Goal: Information Seeking & Learning: Understand process/instructions

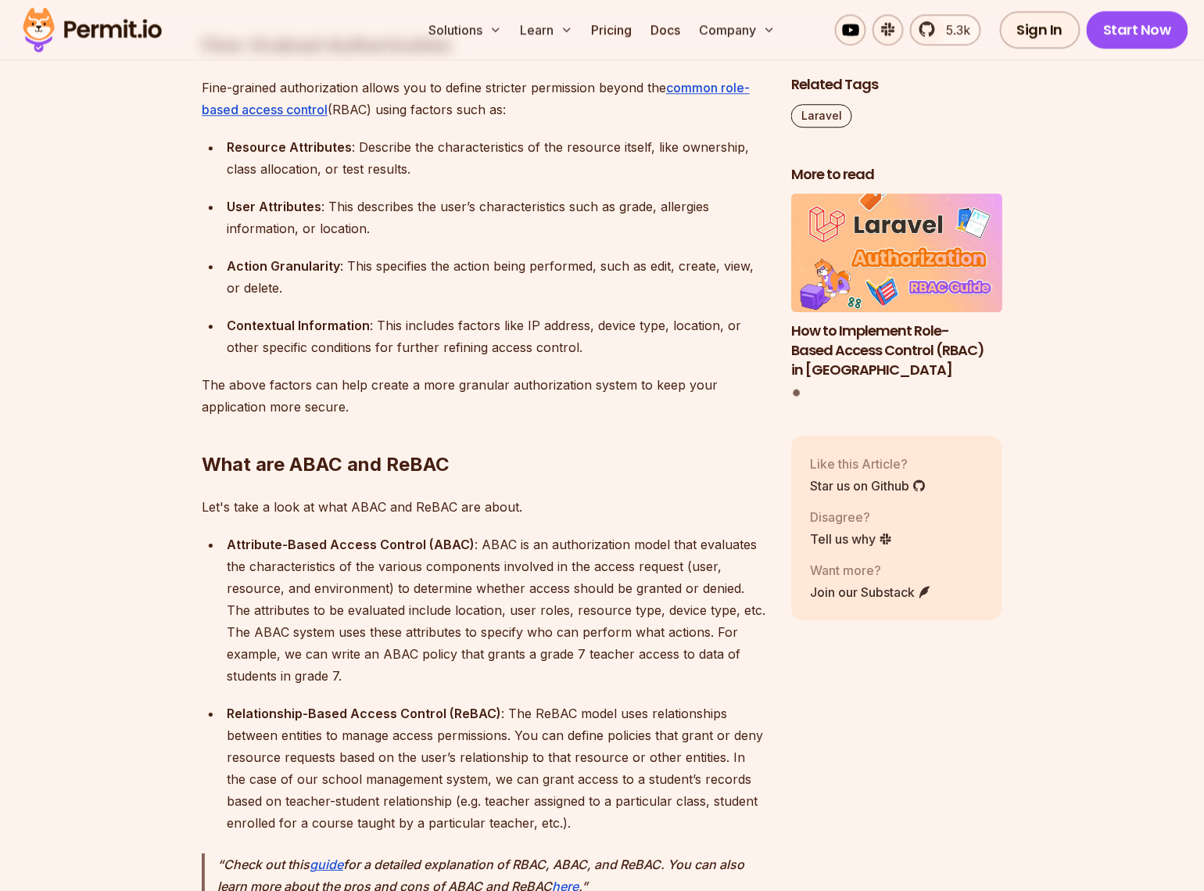
scroll to position [3341, 0]
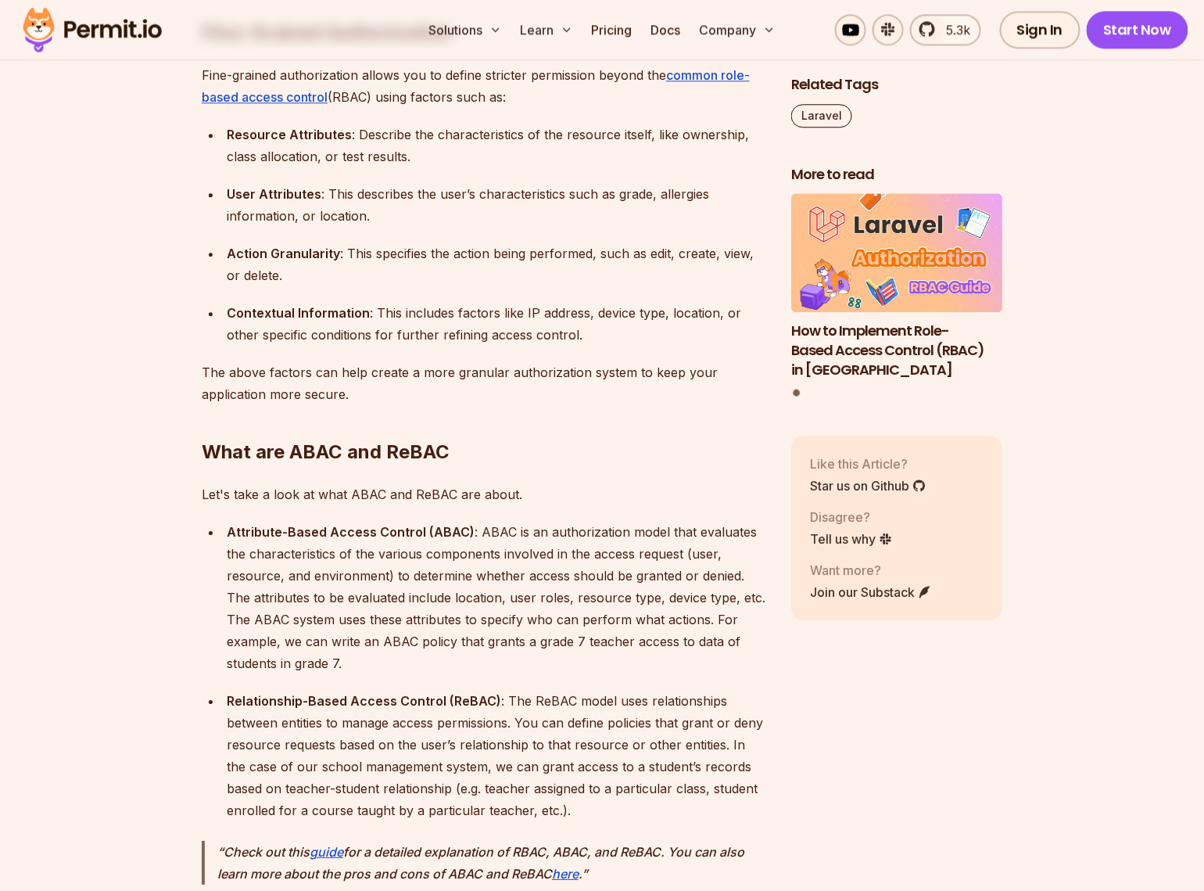
drag, startPoint x: 260, startPoint y: 508, endPoint x: 181, endPoint y: 448, distance: 98.2
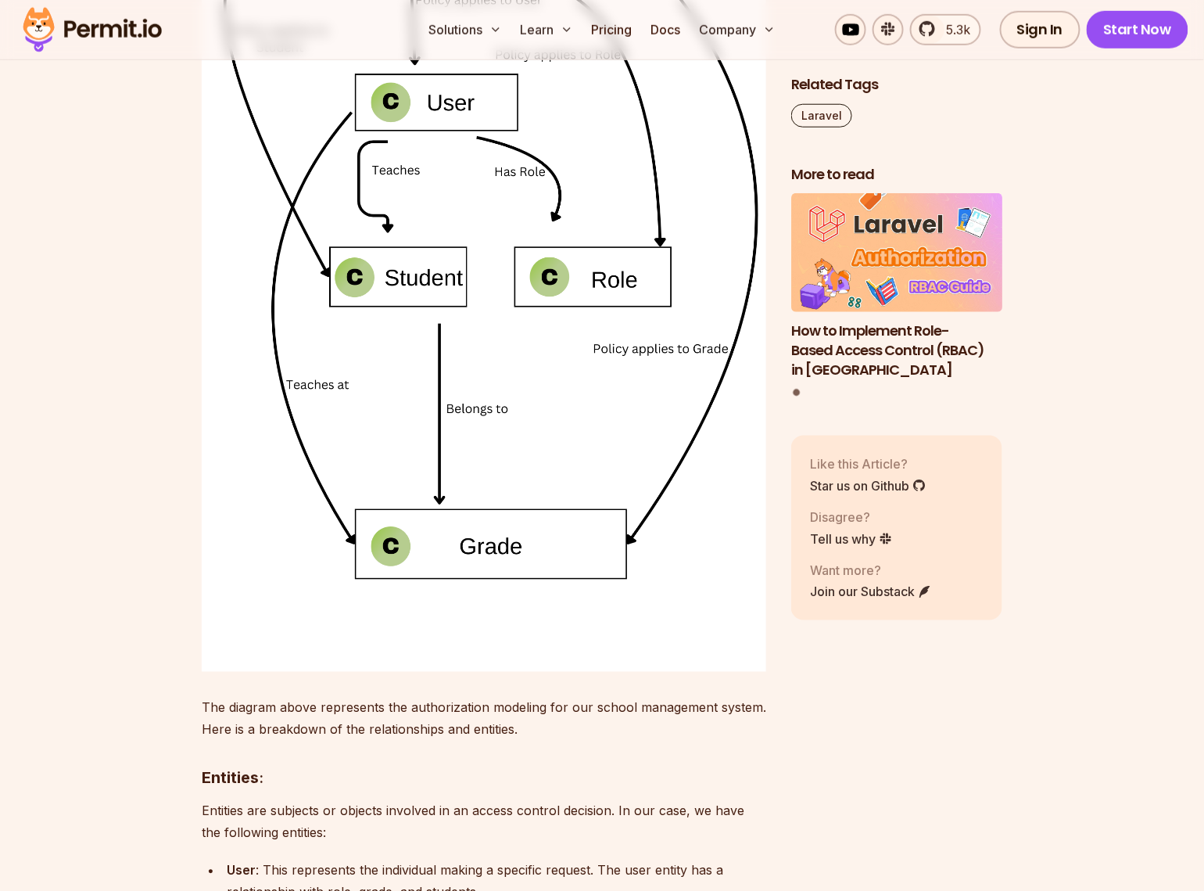
scroll to position [4408, 0]
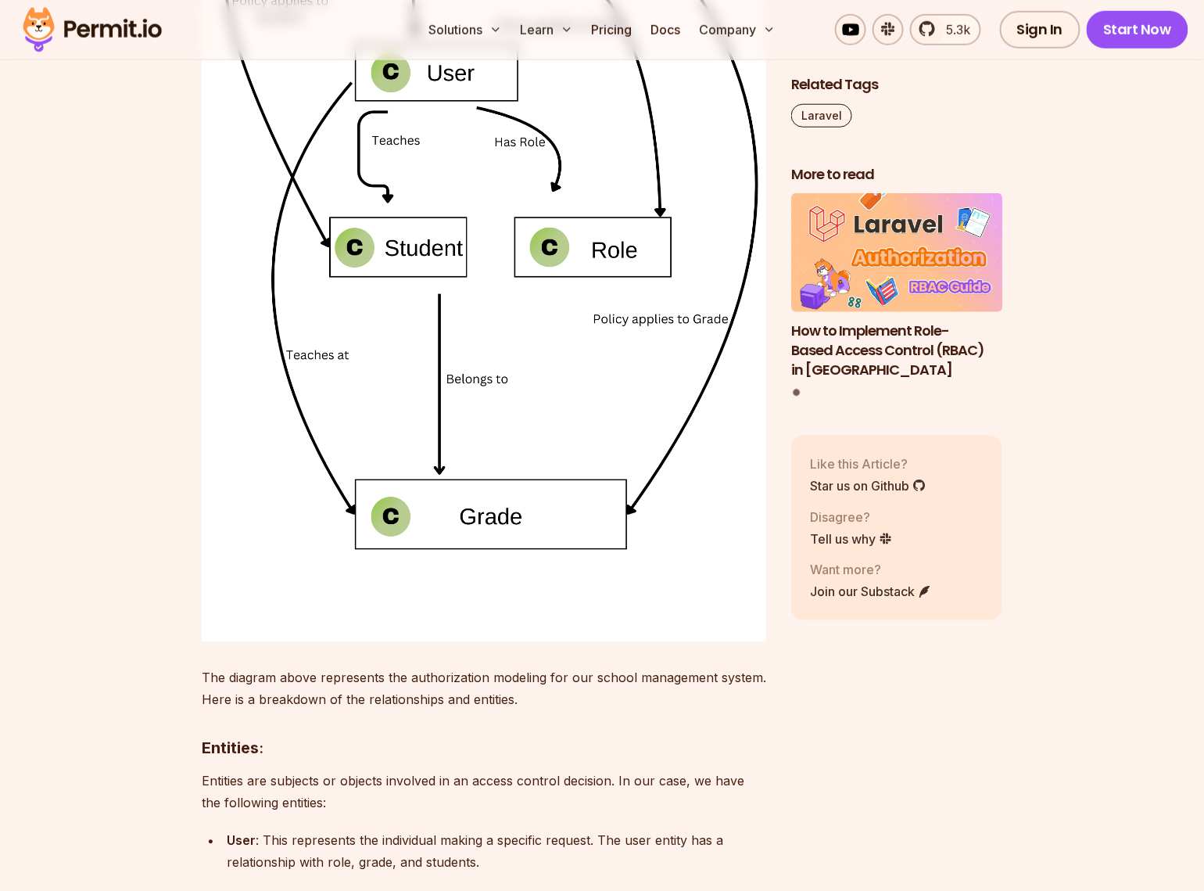
drag, startPoint x: 622, startPoint y: 473, endPoint x: 220, endPoint y: 437, distance: 403.6
drag, startPoint x: 584, startPoint y: 408, endPoint x: 311, endPoint y: 332, distance: 283.3
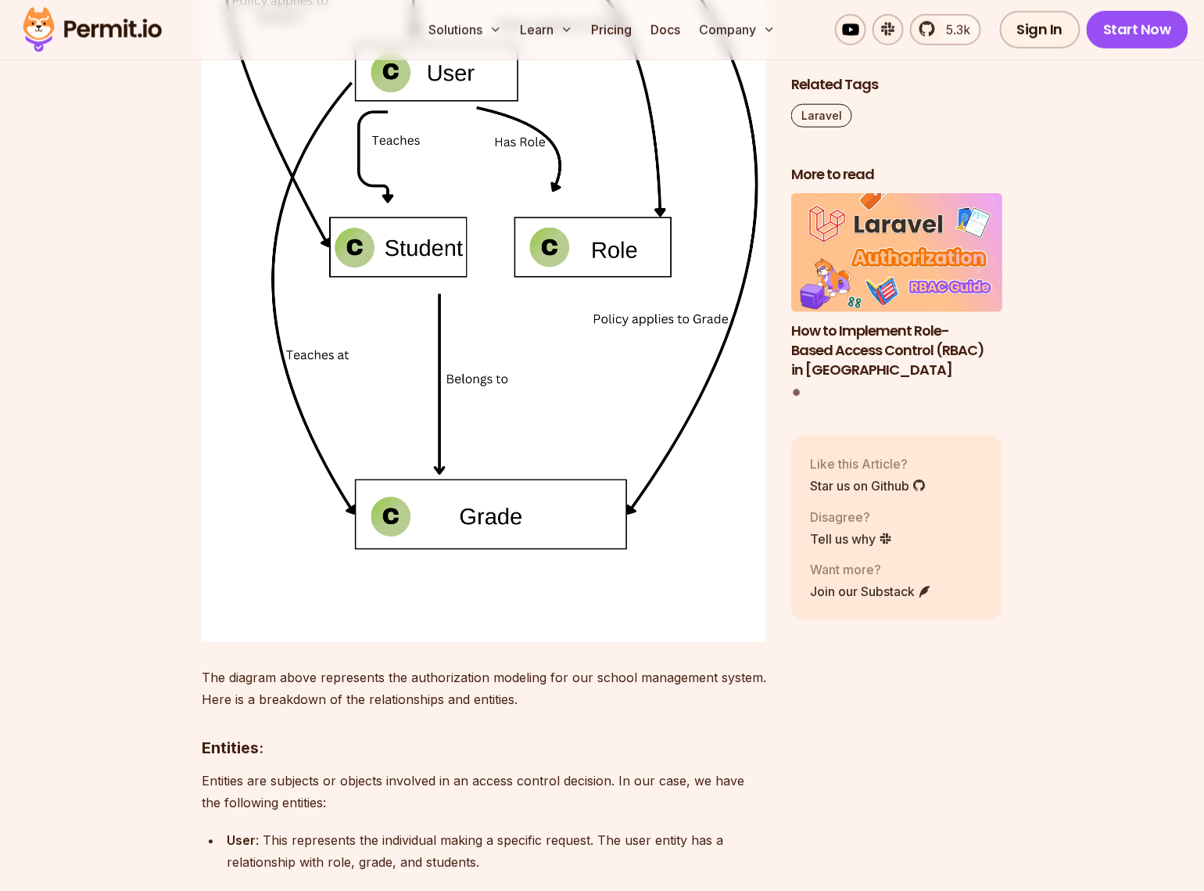
drag, startPoint x: 570, startPoint y: 415, endPoint x: 235, endPoint y: 307, distance: 351.7
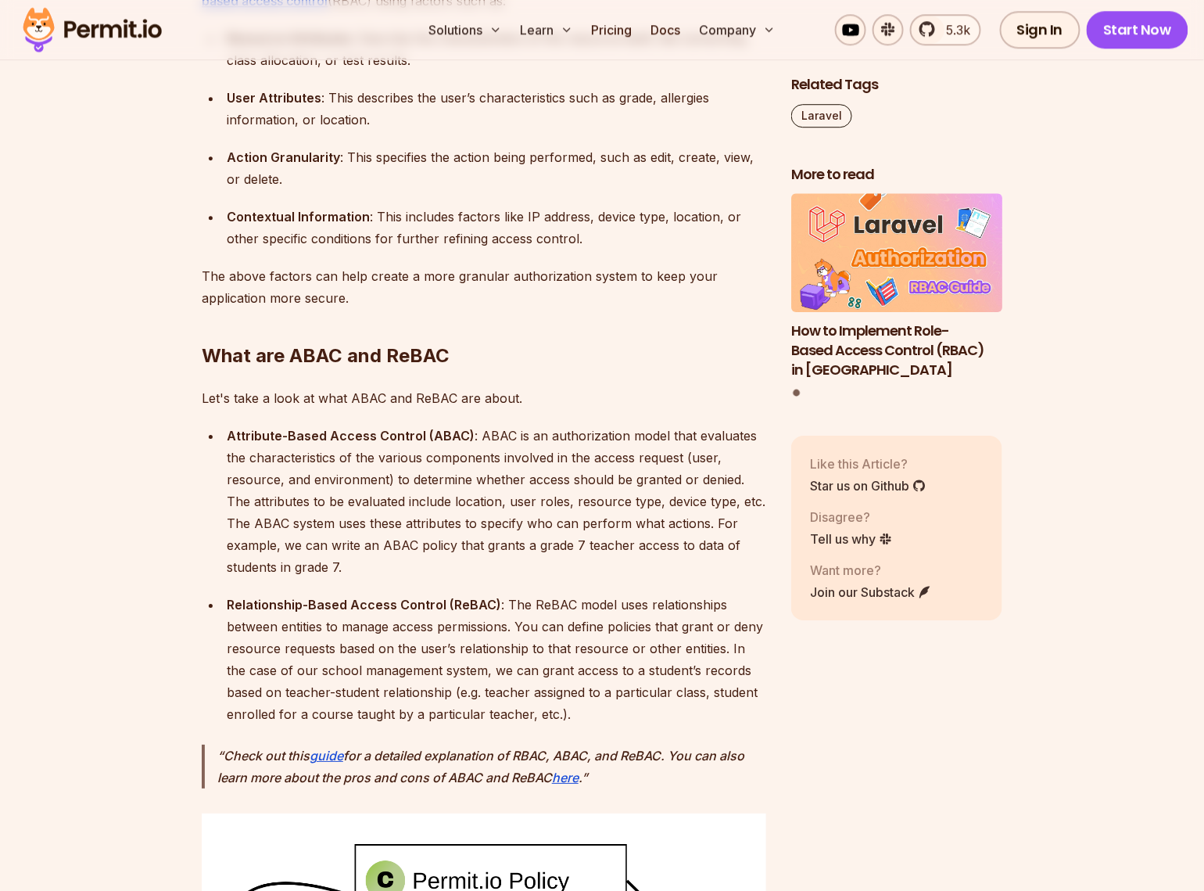
scroll to position [3412, 0]
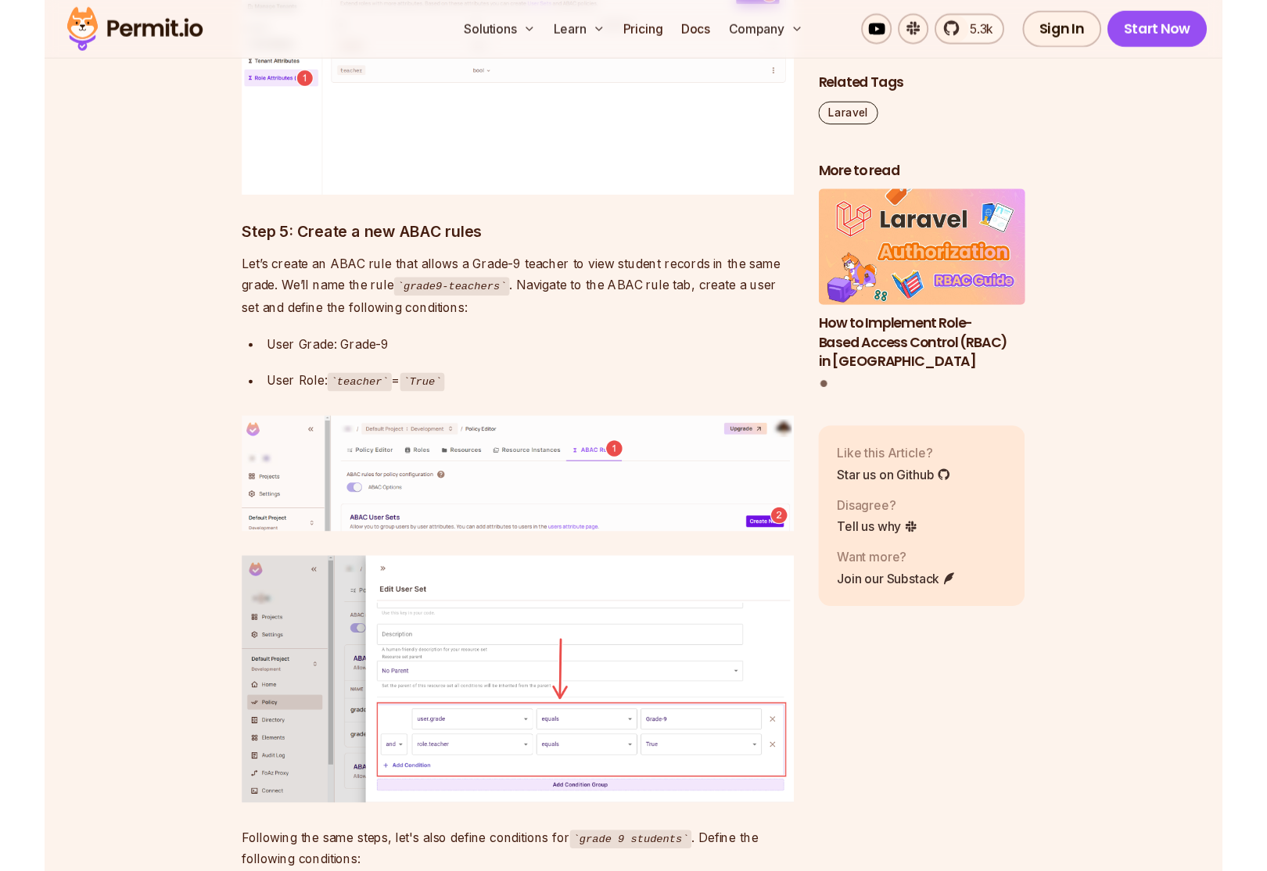
scroll to position [9101, 0]
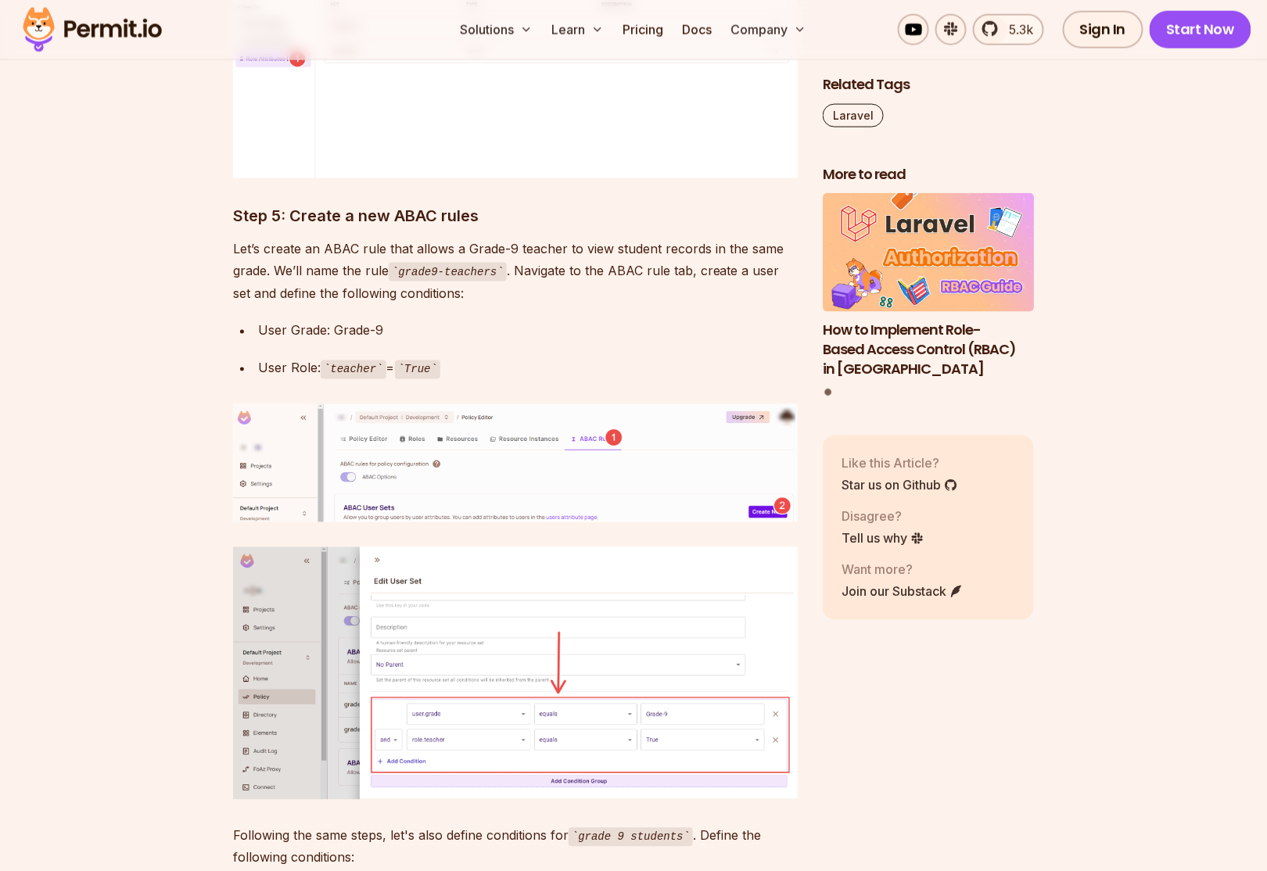
drag, startPoint x: 679, startPoint y: 152, endPoint x: 458, endPoint y: 153, distance: 220.6
drag, startPoint x: 708, startPoint y: 151, endPoint x: 18, endPoint y: 127, distance: 690.2
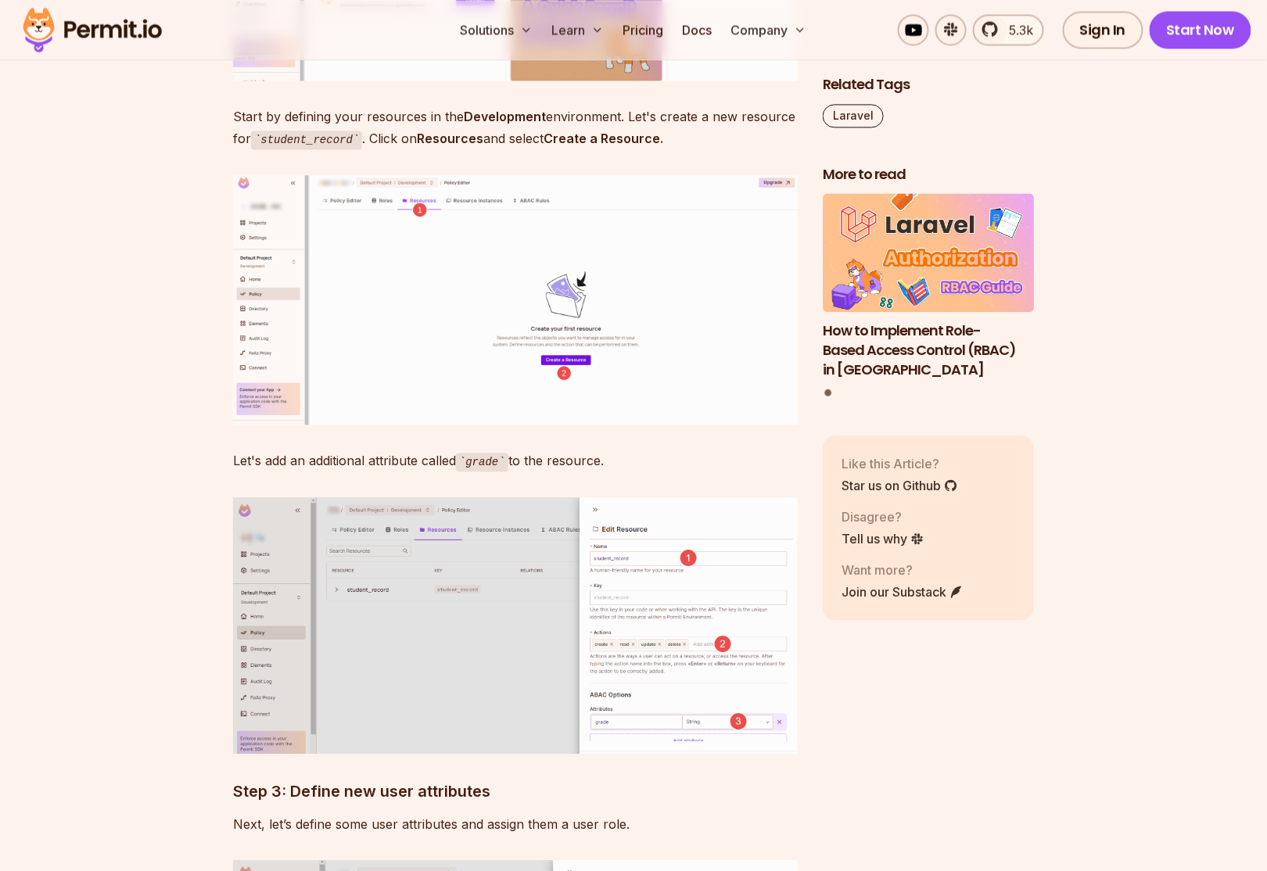
scroll to position [7394, 0]
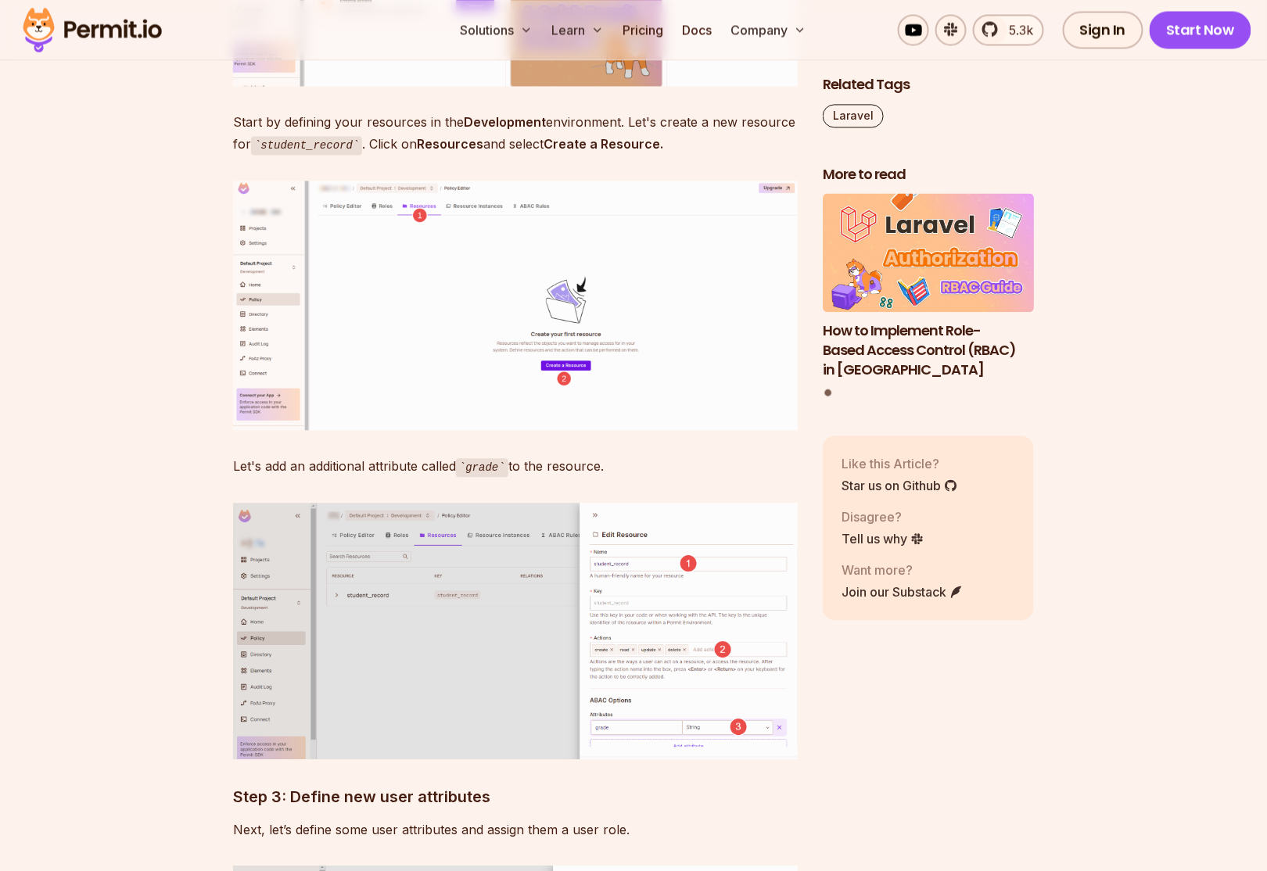
drag, startPoint x: 285, startPoint y: 163, endPoint x: 477, endPoint y: 152, distance: 191.9
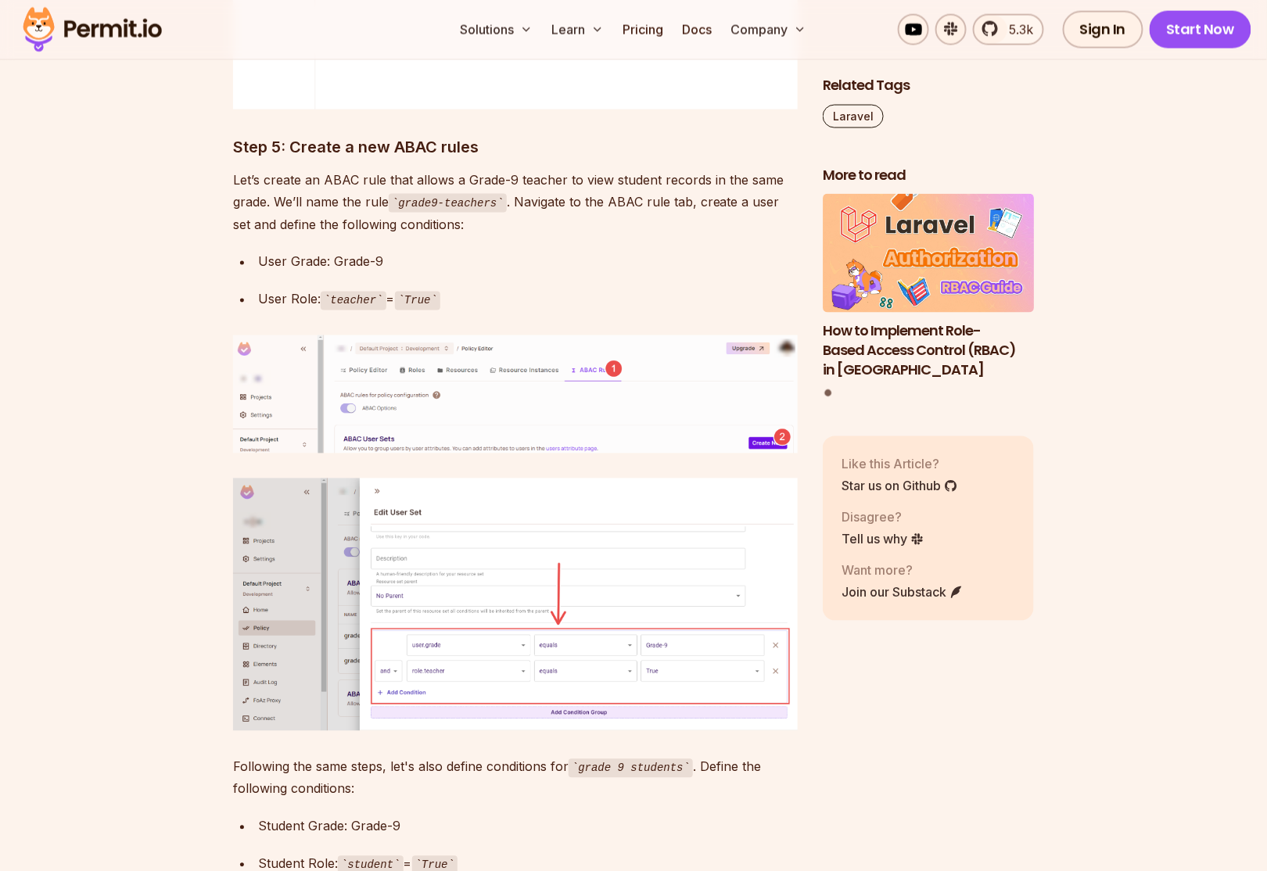
scroll to position [9172, 0]
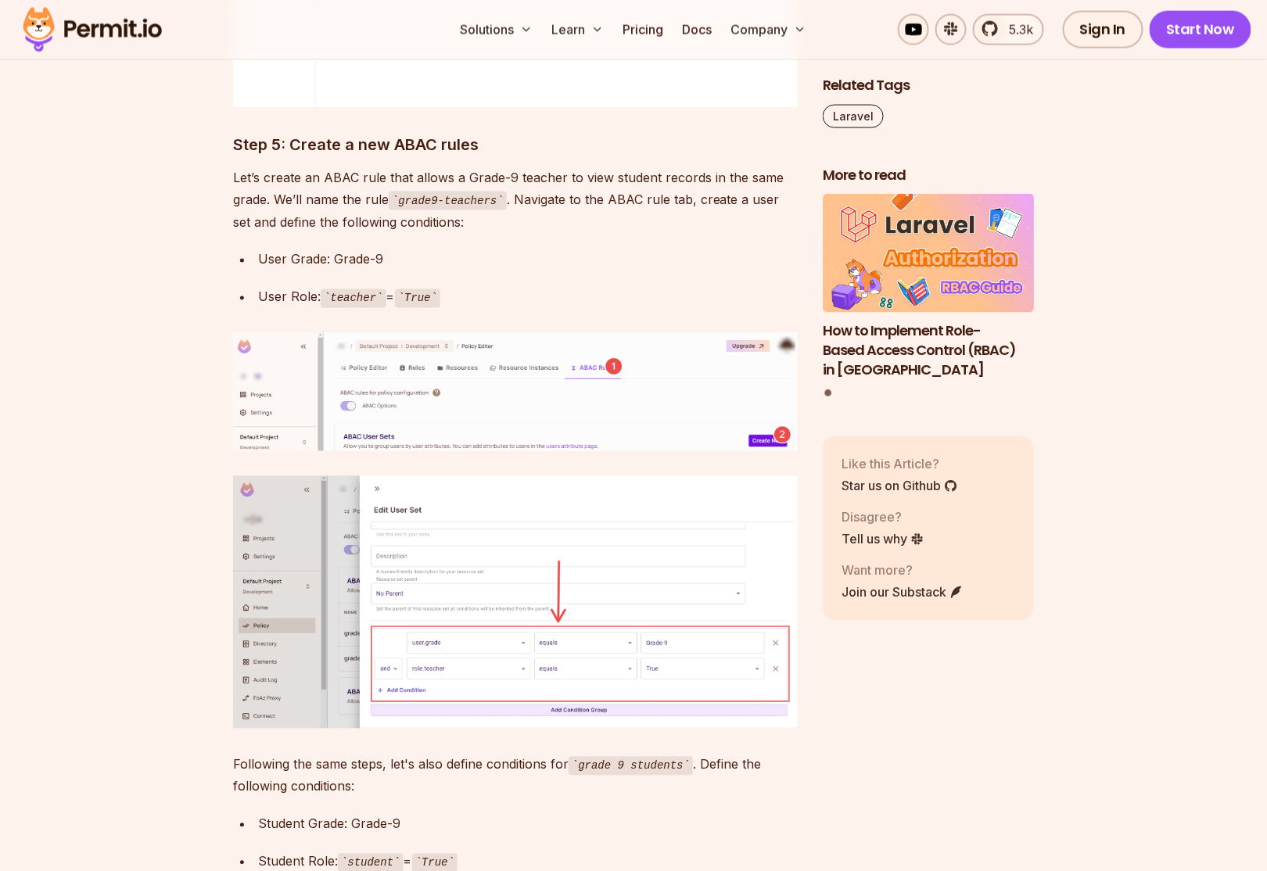
drag, startPoint x: 544, startPoint y: 443, endPoint x: 467, endPoint y: 441, distance: 76.7
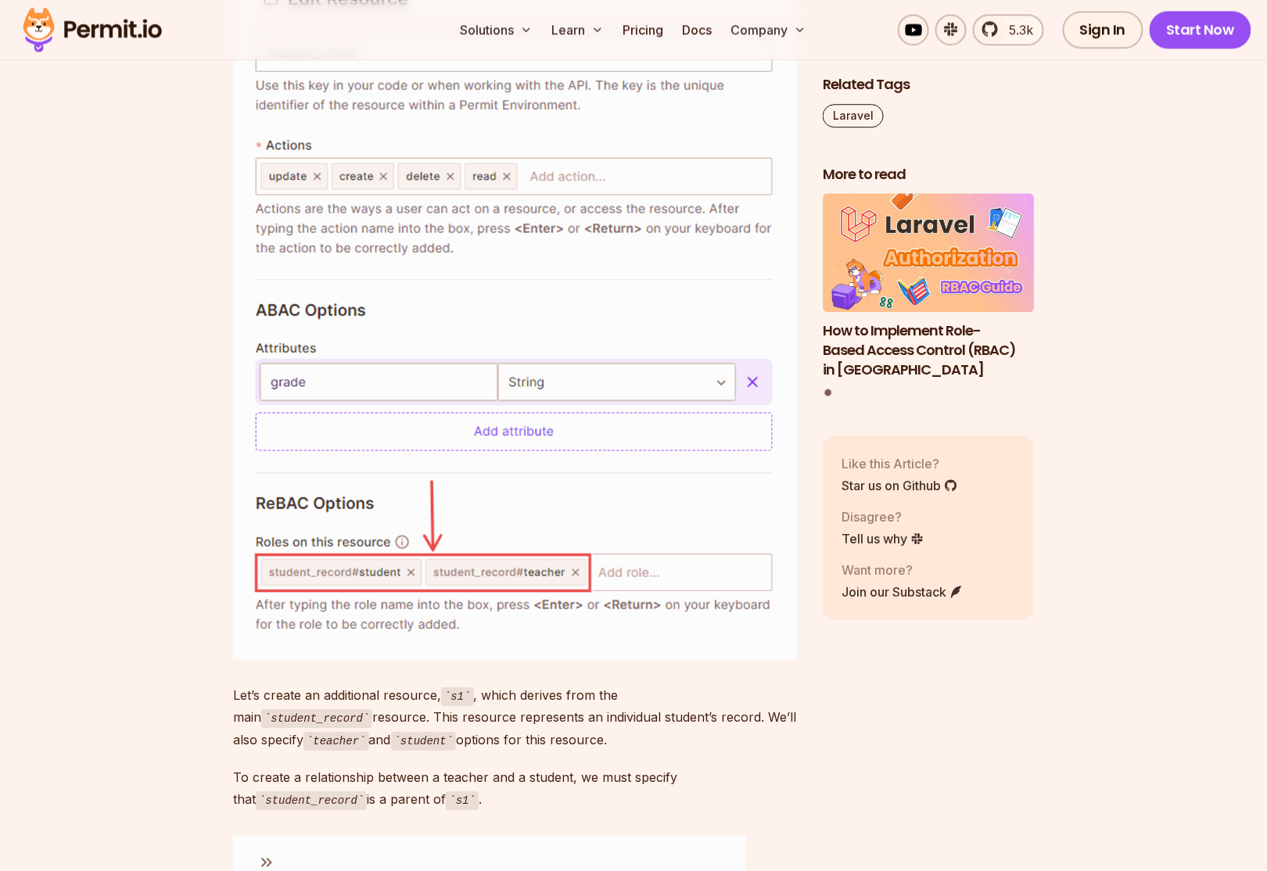
scroll to position [11874, 0]
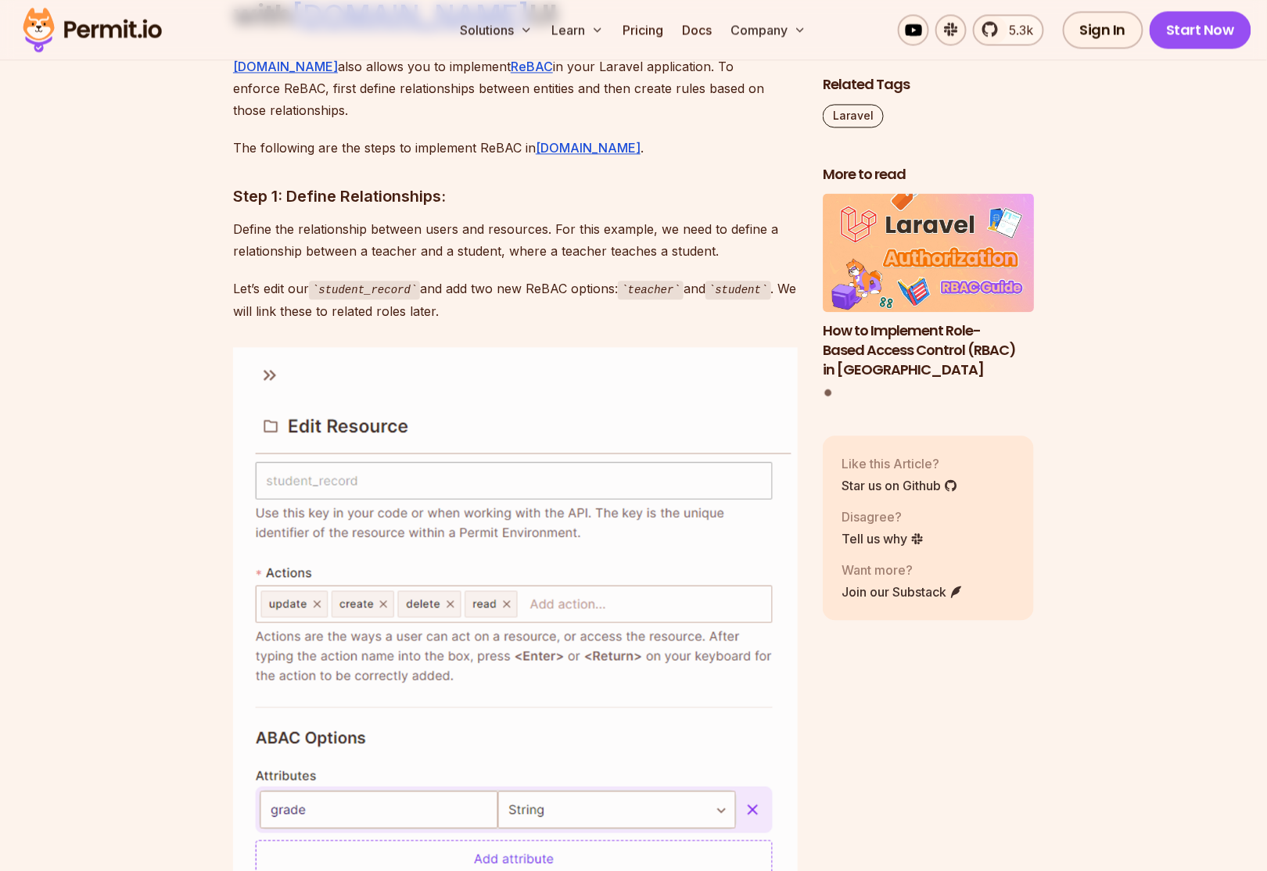
scroll to position [11447, 0]
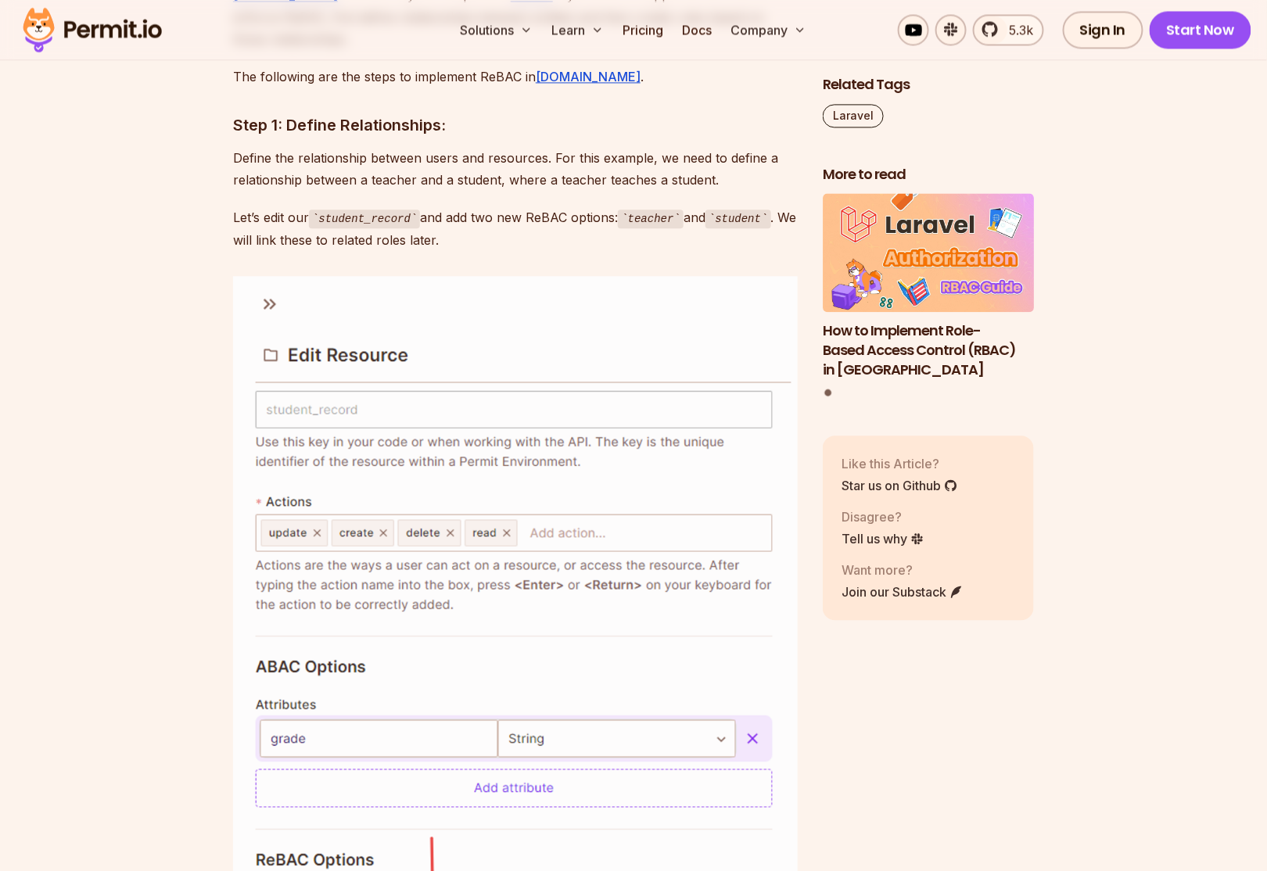
scroll to position [11590, 0]
drag, startPoint x: 356, startPoint y: 222, endPoint x: 234, endPoint y: 181, distance: 128.6
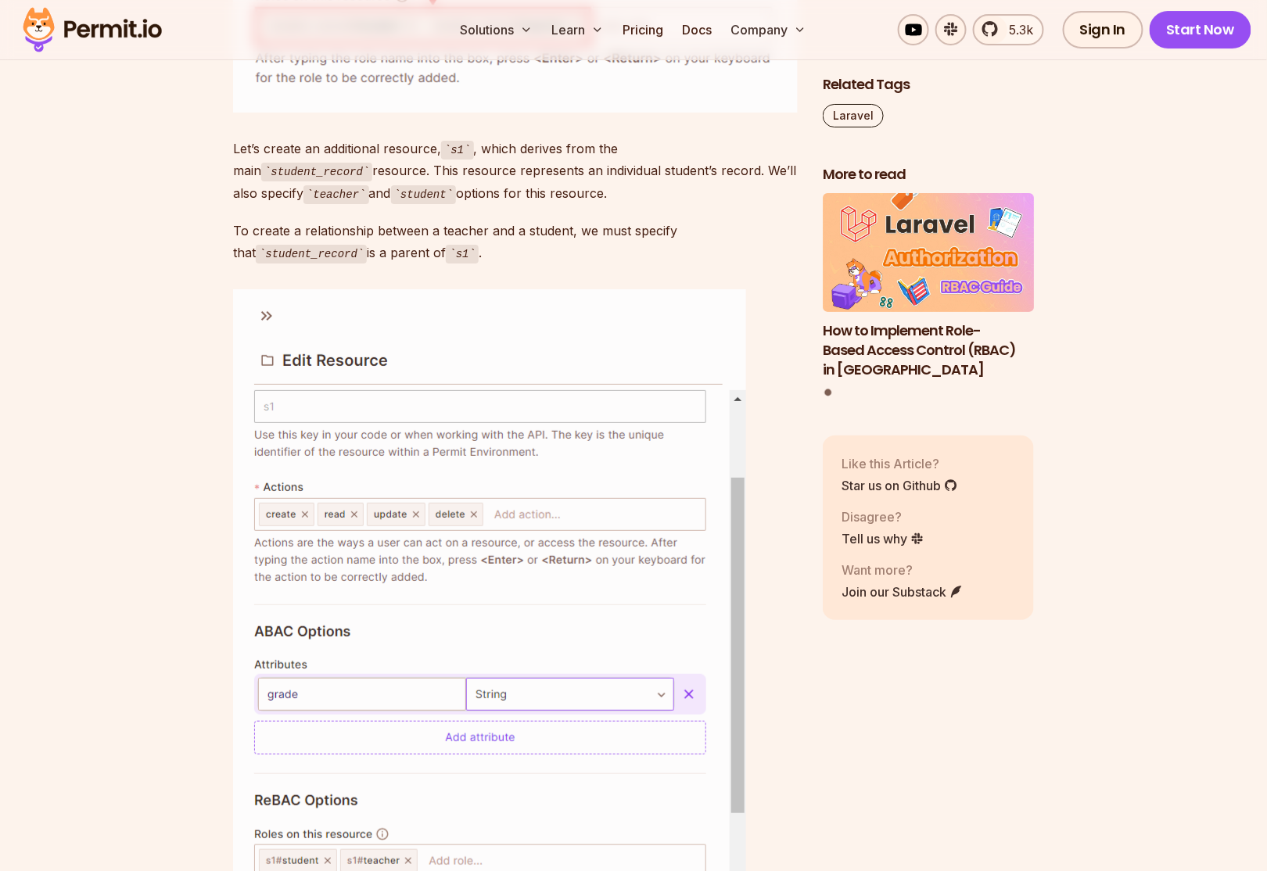
scroll to position [12513, 0]
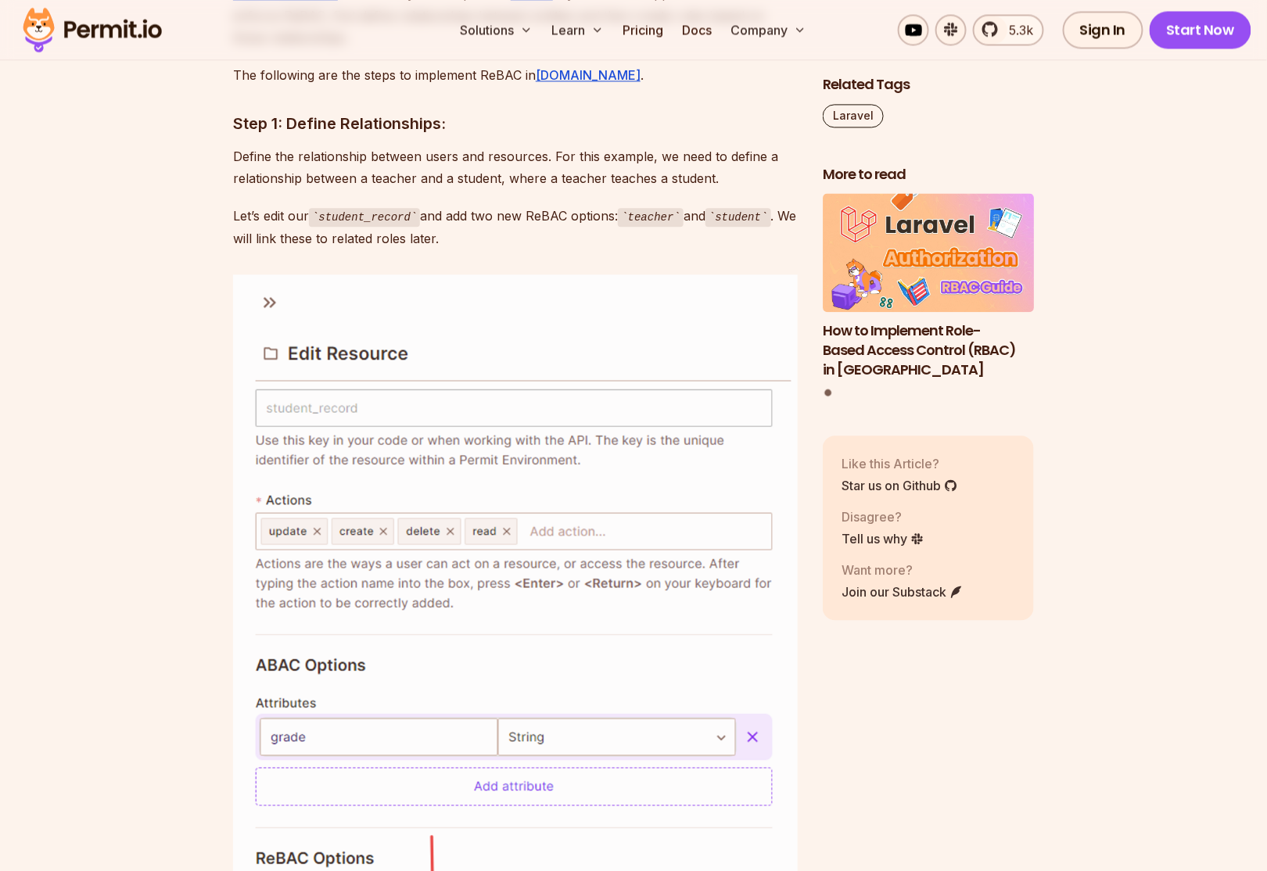
scroll to position [11661, 0]
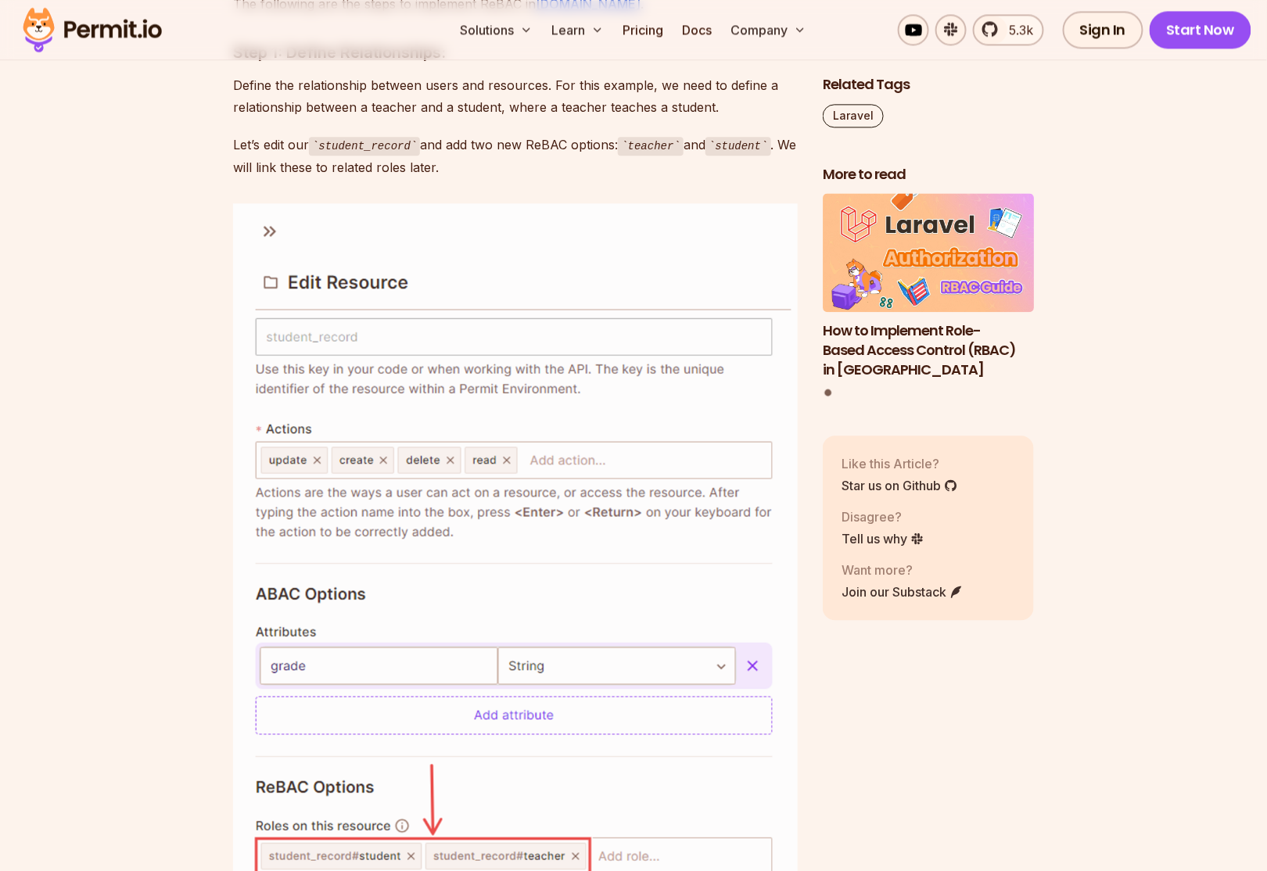
drag, startPoint x: 114, startPoint y: 101, endPoint x: 127, endPoint y: 110, distance: 15.6
